Goal: Navigation & Orientation: Find specific page/section

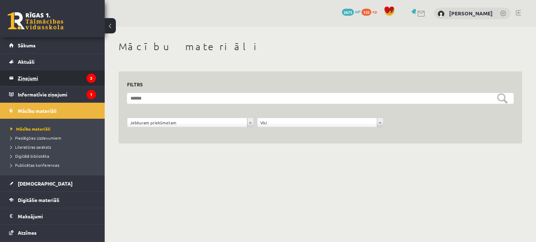
click at [56, 76] on legend "Ziņojumi 3" at bounding box center [57, 78] width 78 height 16
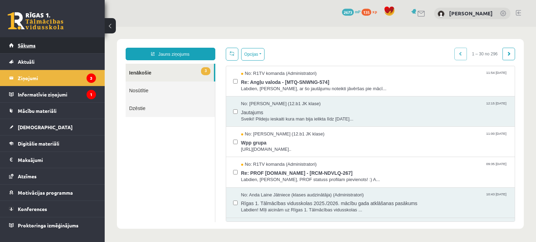
click at [59, 39] on link "Sākums" at bounding box center [52, 45] width 87 height 16
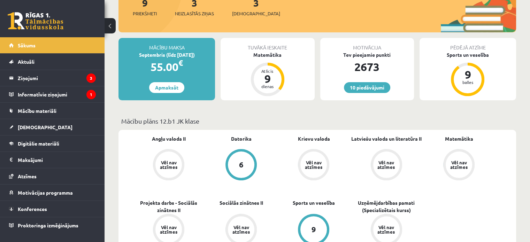
scroll to position [114, 0]
